Goal: Task Accomplishment & Management: Manage account settings

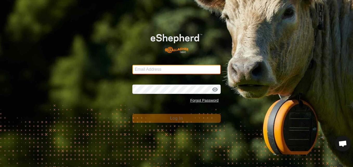
type input "dannypayne1950@yahoo.com"
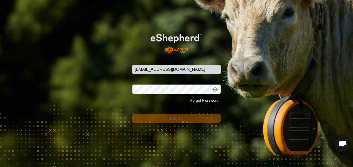
click at [216, 89] on div at bounding box center [215, 89] width 8 height 5
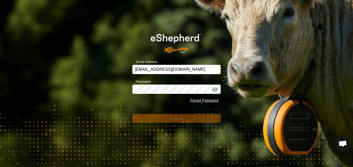
click at [216, 89] on div at bounding box center [215, 89] width 8 height 5
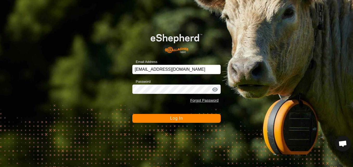
click at [203, 118] on button "Log In" at bounding box center [176, 118] width 88 height 9
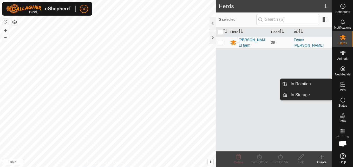
click at [342, 87] on icon at bounding box center [343, 84] width 6 height 6
click at [320, 85] on link "In Rotation" at bounding box center [310, 84] width 44 height 10
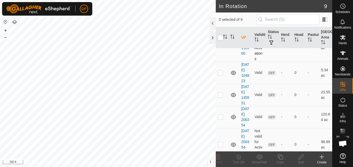
scroll to position [78, 0]
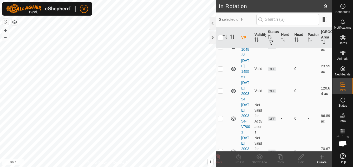
click at [233, 94] on icon at bounding box center [234, 91] width 6 height 6
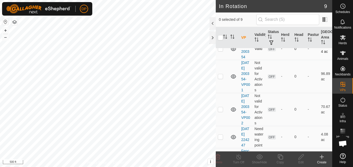
scroll to position [130, 0]
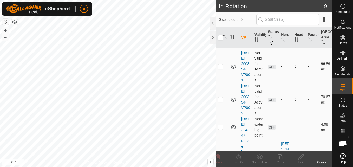
click at [234, 70] on icon at bounding box center [234, 66] width 6 height 6
click at [234, 102] on icon at bounding box center [233, 100] width 5 height 4
click at [234, 103] on icon at bounding box center [234, 100] width 6 height 6
click at [220, 101] on p-checkbox at bounding box center [220, 99] width 5 height 4
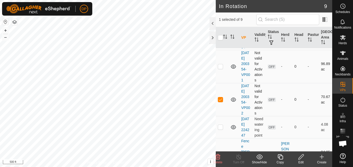
click at [220, 101] on p-checkbox at bounding box center [220, 99] width 5 height 4
checkbox input "false"
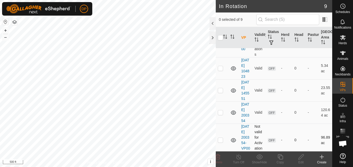
scroll to position [52, 0]
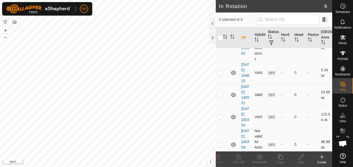
click at [220, 97] on p-checkbox at bounding box center [220, 95] width 5 height 4
checkbox input "false"
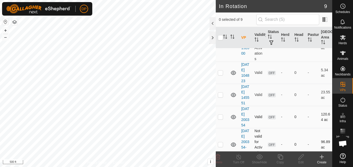
click at [220, 119] on p-checkbox at bounding box center [220, 117] width 5 height 4
click at [222, 119] on p-checkbox at bounding box center [220, 117] width 5 height 4
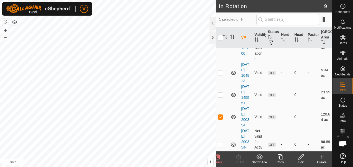
click at [222, 119] on p-checkbox at bounding box center [220, 117] width 5 height 4
checkbox input "false"
click at [343, 157] on icon at bounding box center [343, 156] width 6 height 6
click at [340, 53] on icon at bounding box center [343, 53] width 6 height 6
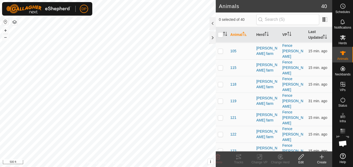
scroll to position [104, 0]
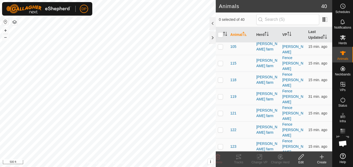
checkbox input "true"
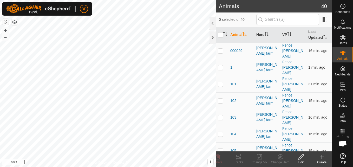
click at [221, 65] on p-checkbox at bounding box center [220, 67] width 5 height 4
click at [220, 65] on p-checkbox at bounding box center [220, 67] width 5 height 4
checkbox input "false"
click at [301, 157] on icon at bounding box center [301, 156] width 5 height 5
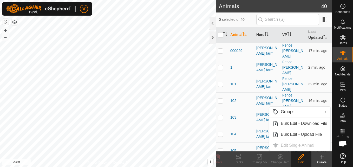
click at [301, 157] on icon at bounding box center [301, 156] width 5 height 5
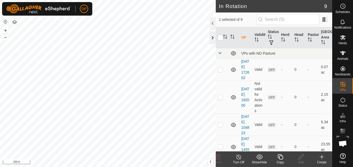
checkbox input "true"
checkbox input "false"
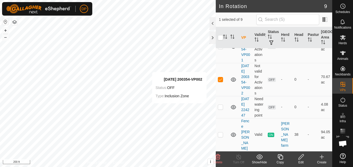
scroll to position [182, 0]
click at [233, 78] on icon at bounding box center [234, 80] width 6 height 6
click at [233, 77] on icon at bounding box center [234, 80] width 6 height 6
click at [211, 38] on div at bounding box center [213, 37] width 6 height 12
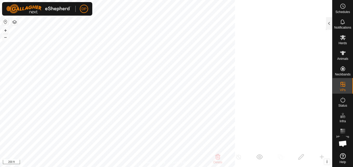
scroll to position [608, 0]
checkbox input "true"
checkbox input "false"
checkbox input "true"
checkbox input "false"
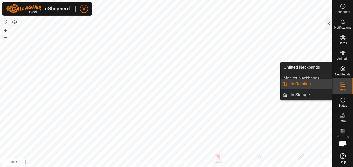
drag, startPoint x: 334, startPoint y: 78, endPoint x: 341, endPoint y: 79, distance: 7.3
click at [341, 79] on div "VPs" at bounding box center [343, 86] width 21 height 16
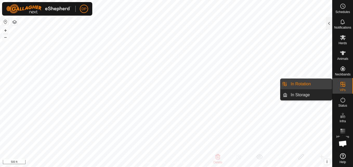
click at [323, 82] on link "In Rotation" at bounding box center [310, 84] width 44 height 10
click at [304, 83] on link "In Rotation" at bounding box center [310, 84] width 44 height 10
click at [302, 93] on link "In Storage" at bounding box center [310, 95] width 44 height 10
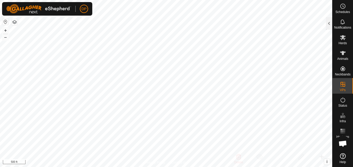
click at [328, 24] on div at bounding box center [329, 23] width 6 height 12
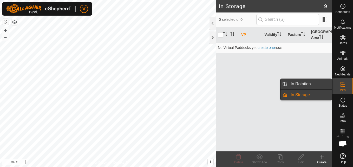
click at [321, 84] on link "In Rotation" at bounding box center [310, 84] width 44 height 10
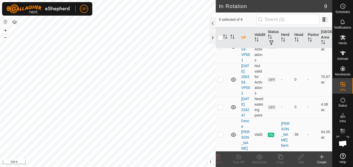
scroll to position [183, 0]
click at [222, 137] on p-checkbox at bounding box center [220, 134] width 5 height 4
checkbox input "false"
click at [214, 36] on div at bounding box center [213, 37] width 6 height 12
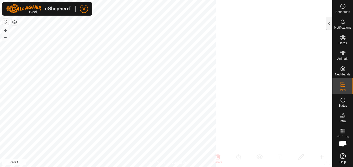
scroll to position [608, 0]
